Goal: Navigation & Orientation: Understand site structure

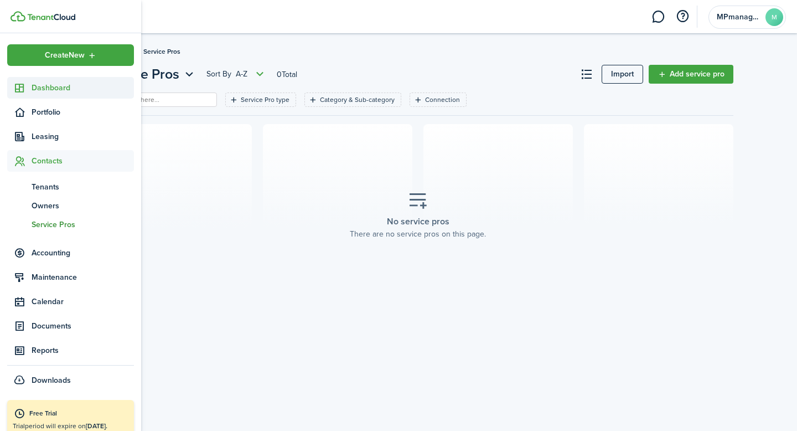
click at [42, 89] on span "Dashboard" at bounding box center [83, 88] width 102 height 12
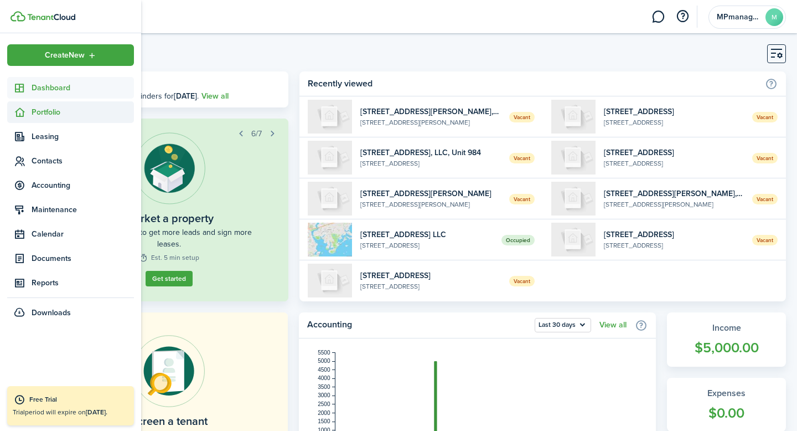
click at [35, 110] on span "Portfolio" at bounding box center [83, 112] width 102 height 12
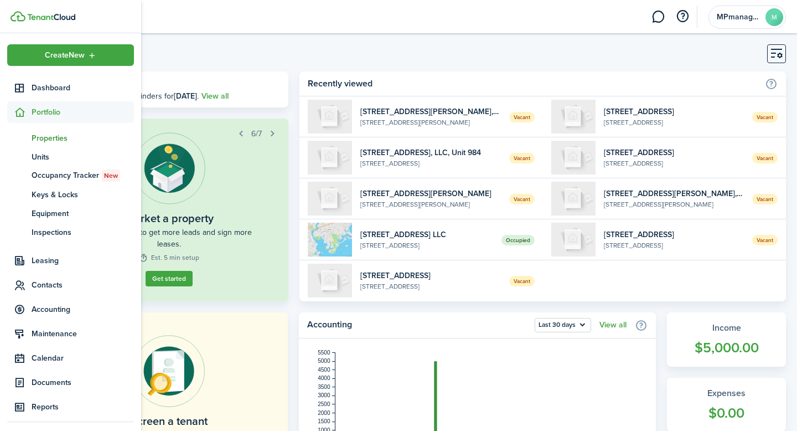
click at [58, 138] on span "Properties" at bounding box center [83, 138] width 102 height 12
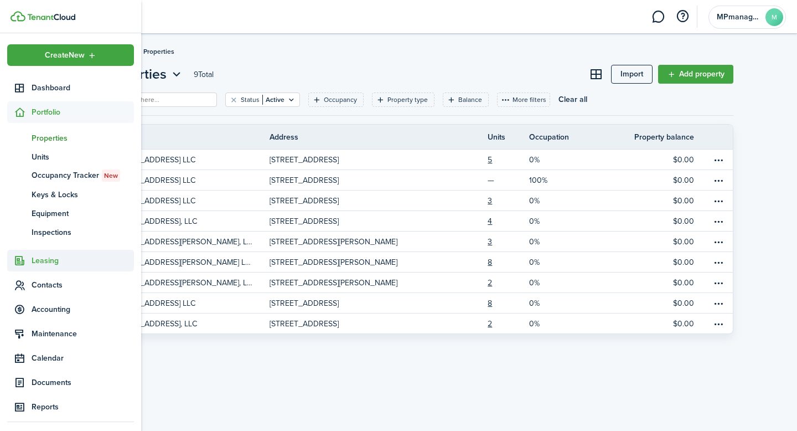
click at [51, 260] on span "Leasing" at bounding box center [83, 261] width 102 height 12
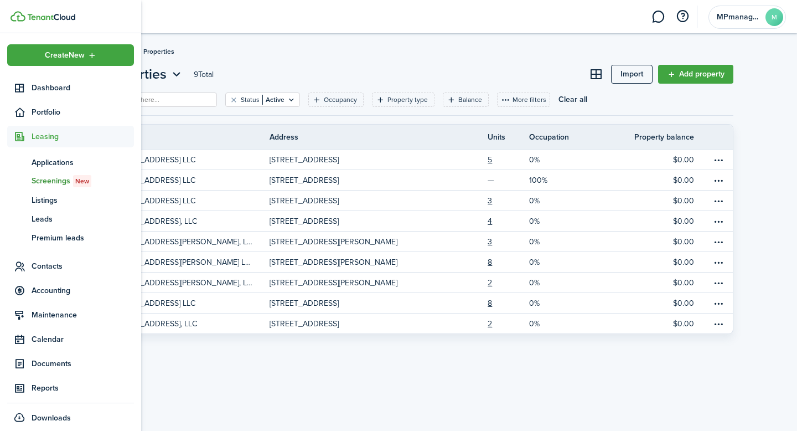
click at [47, 183] on span "Screenings New" at bounding box center [83, 181] width 102 height 12
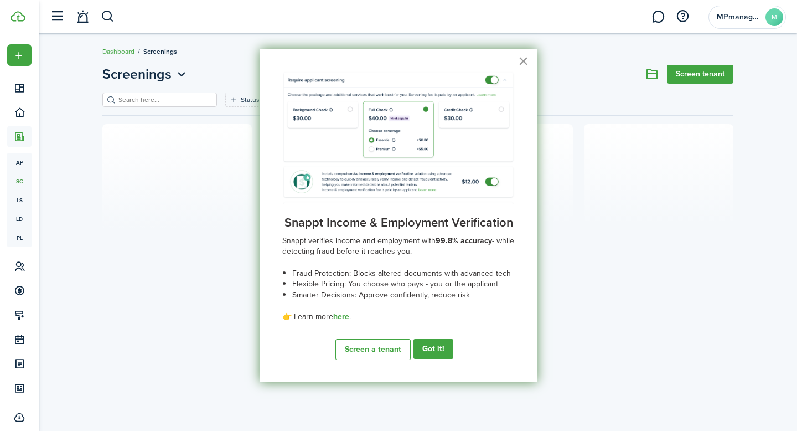
click at [524, 63] on button "×" at bounding box center [523, 61] width 11 height 18
